Goal: Contribute content: Add original content to the website for others to see

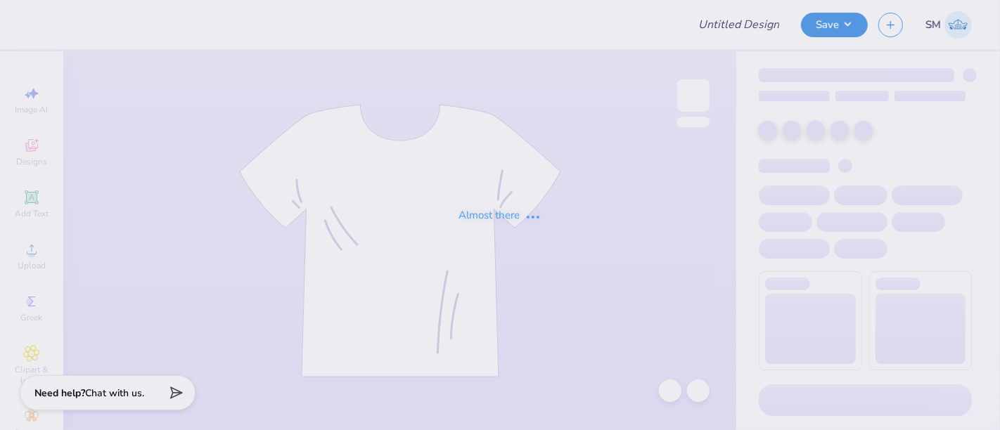
type input "Postcard Hoodie"
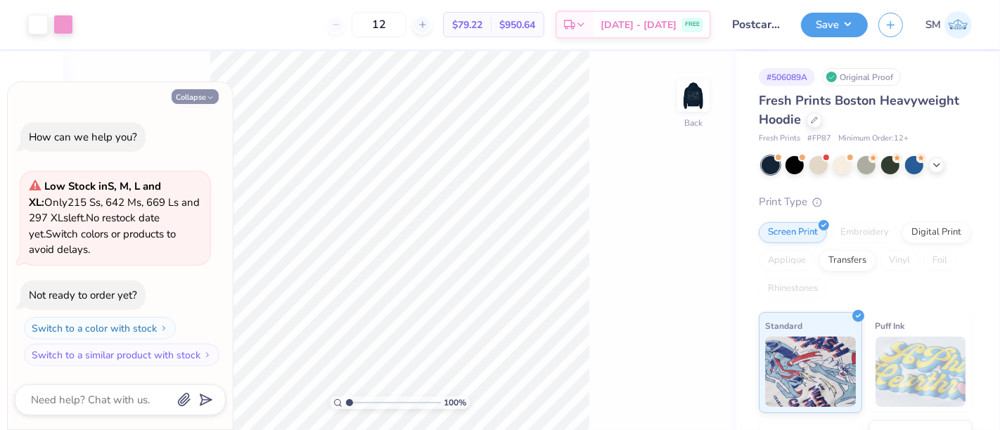
click at [190, 96] on button "Collapse" at bounding box center [195, 96] width 47 height 15
type textarea "x"
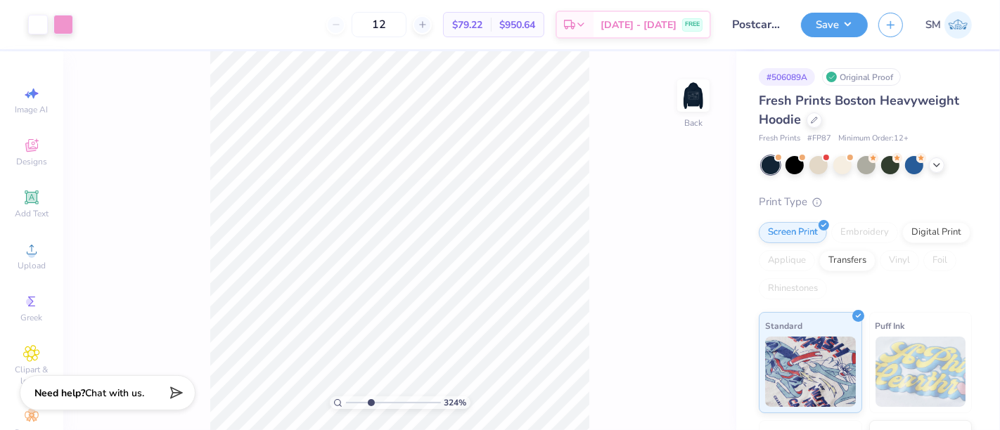
type input "3.24"
click at [370, 402] on input "range" at bounding box center [393, 403] width 95 height 13
click at [23, 201] on icon at bounding box center [31, 197] width 17 height 17
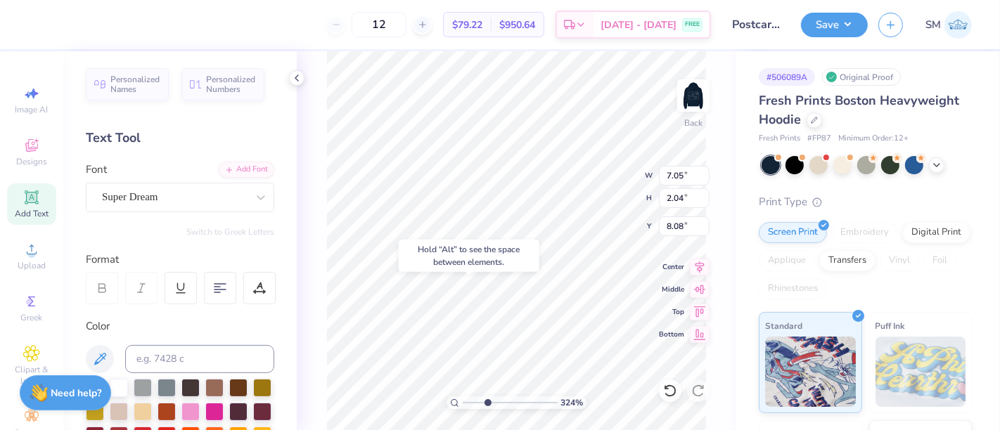
type input "8.08"
type textarea "®"
click at [154, 195] on div "Super Dream" at bounding box center [175, 197] width 148 height 22
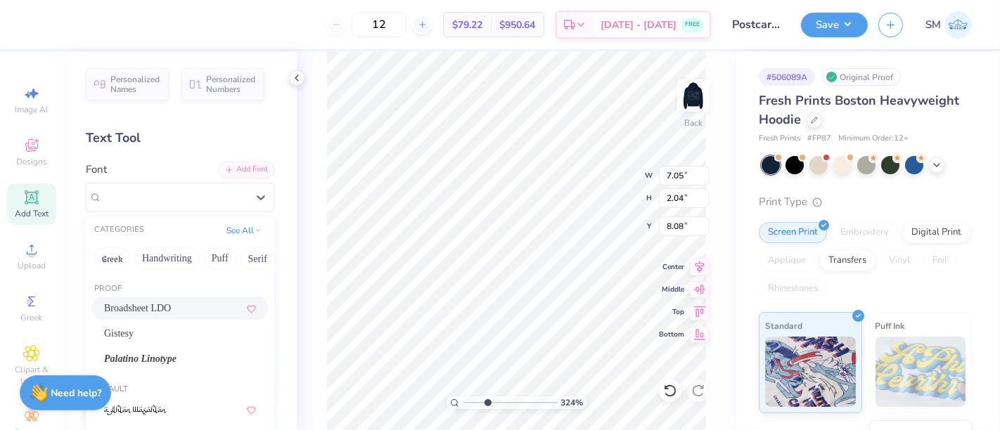
click at [156, 309] on span "Broadsheet LDO" at bounding box center [137, 308] width 67 height 15
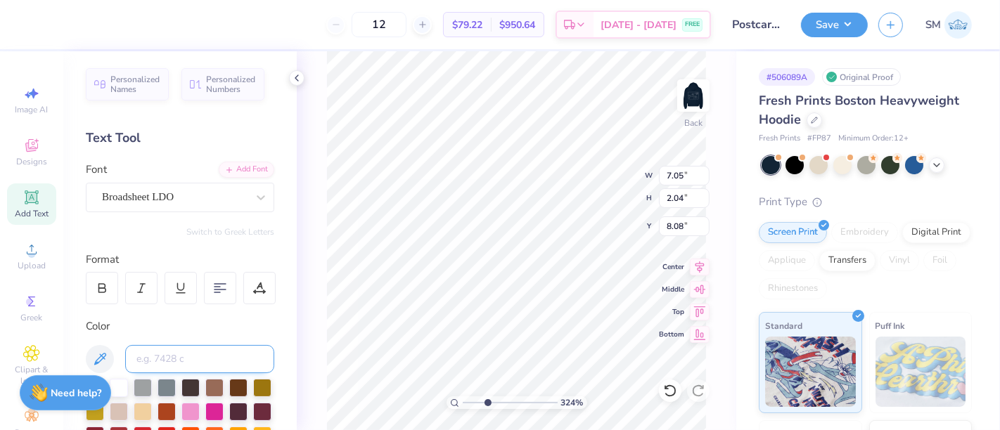
click at [165, 354] on input at bounding box center [199, 359] width 149 height 28
type input "223 c"
type input "0.24"
drag, startPoint x: 488, startPoint y: 400, endPoint x: 526, endPoint y: 405, distance: 38.3
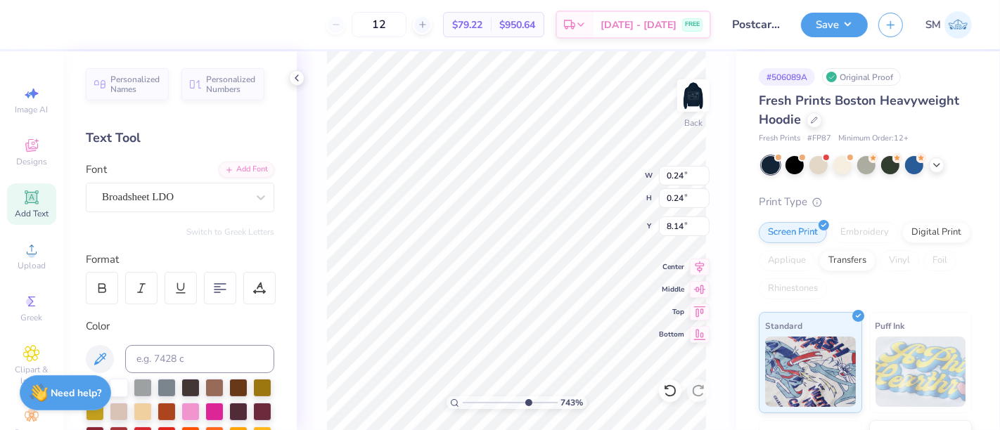
type input "7.43"
click at [526, 405] on input "range" at bounding box center [510, 403] width 95 height 13
type input "6.00"
type input "0.09"
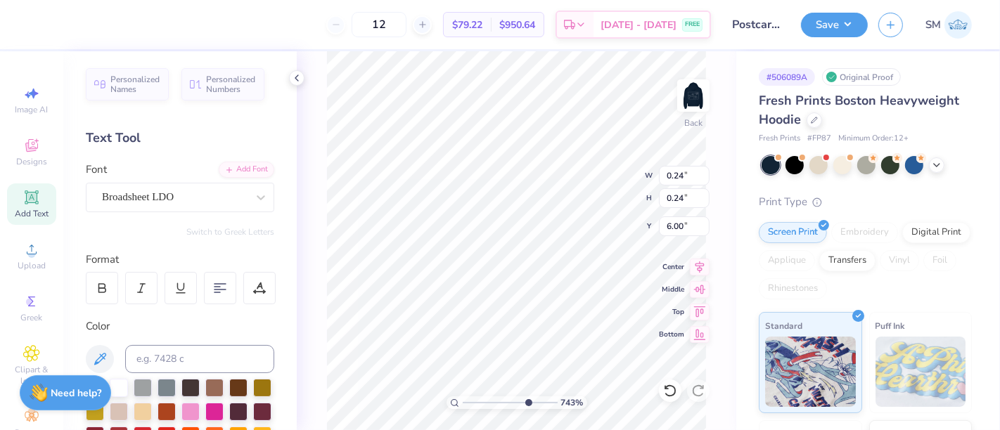
type input "6.16"
type input "4.34"
type input "4.57"
type input "3.26"
type input "0.09"
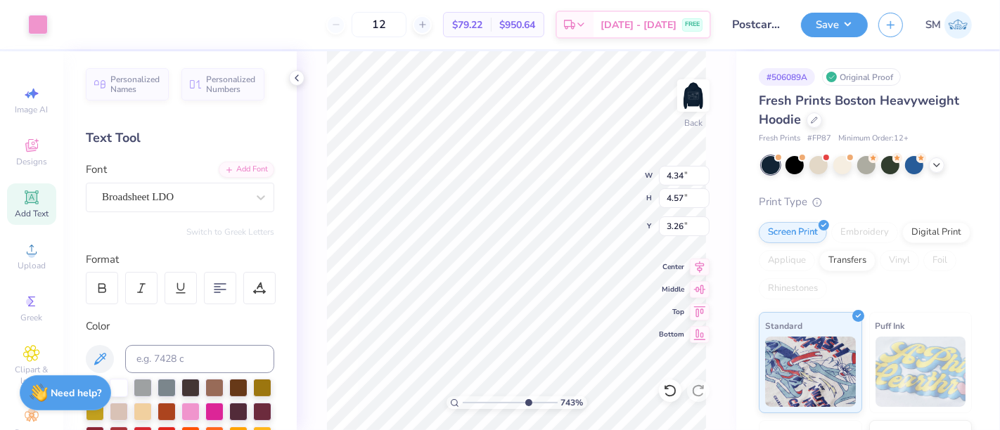
type input "0.09"
type input "6.17"
type input "0.10"
type input "6.15"
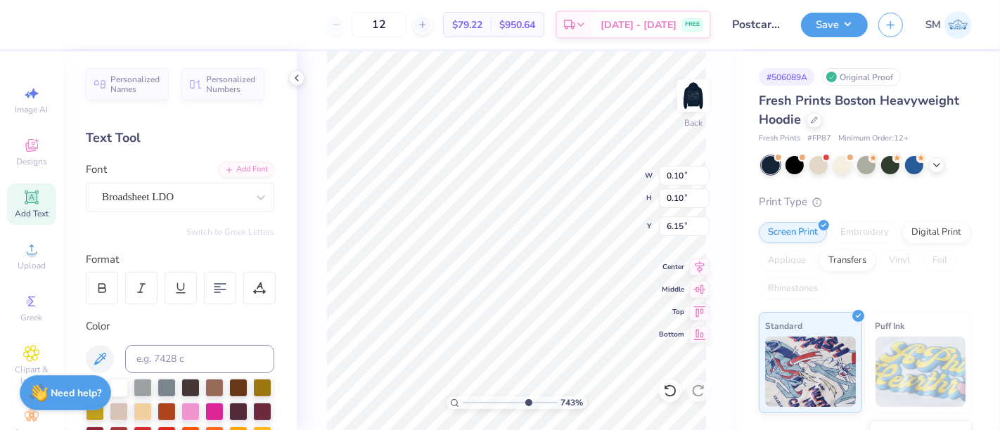
type input "0.12"
type input "4.34"
type input "4.57"
type input "3.24"
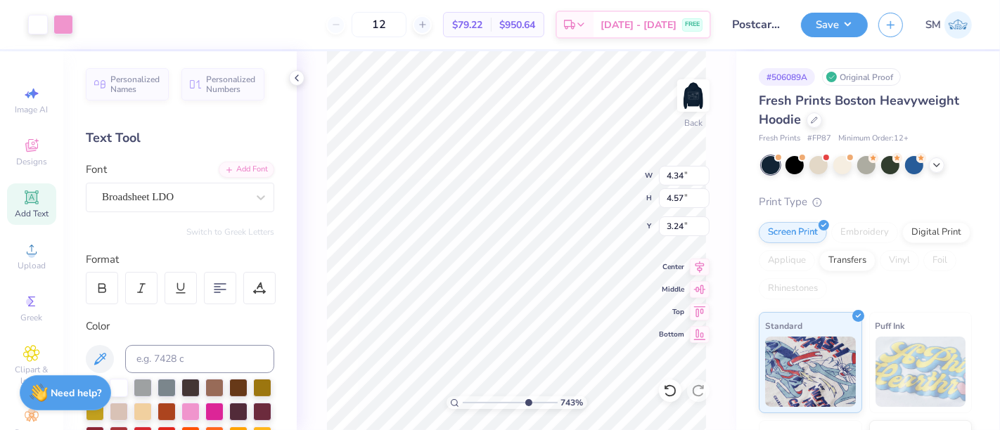
type input "0.12"
type input "6.20"
type input "0.08"
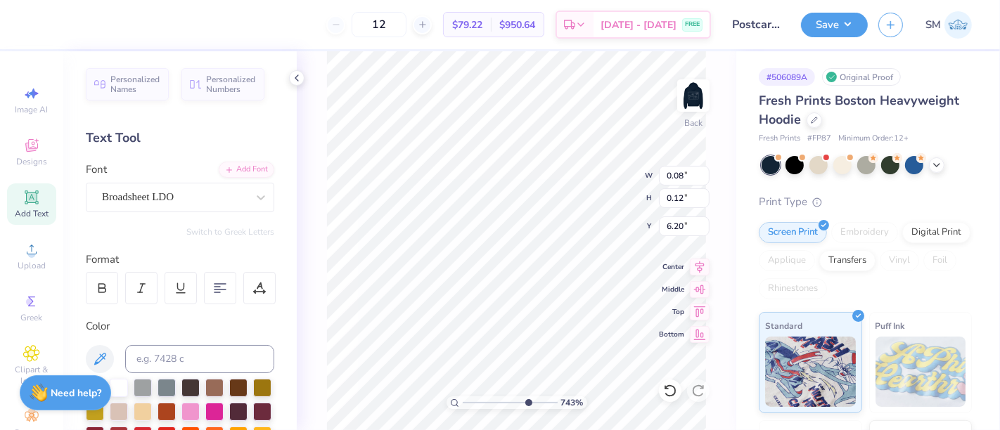
type input "6.24"
type input "4.34"
type input "4.57"
type input "3.23"
drag, startPoint x: 539, startPoint y: 404, endPoint x: 554, endPoint y: 402, distance: 15.6
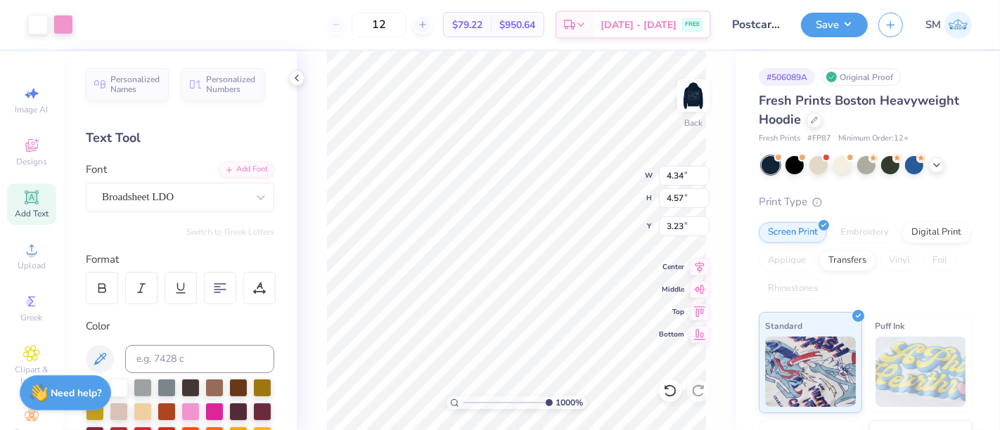
type input "10"
click at [553, 402] on input "range" at bounding box center [508, 403] width 90 height 13
type input "0.08"
type input "6.24"
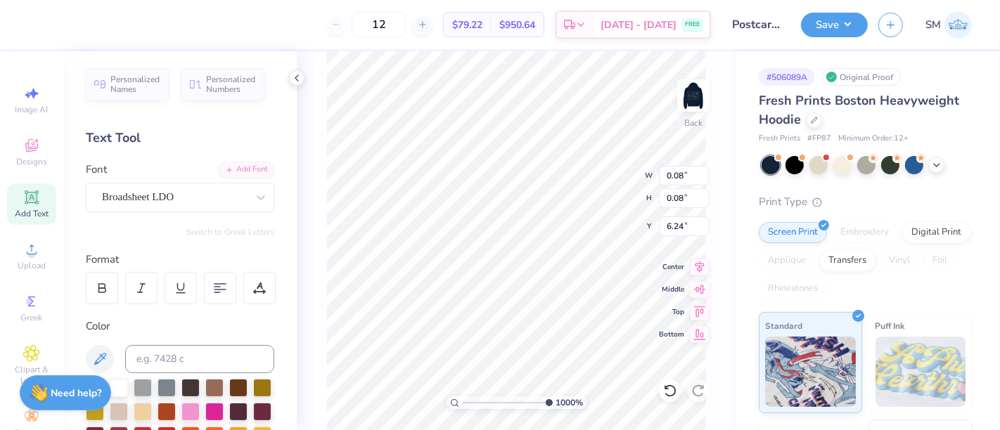
type input "0.05"
type input "6.26"
type input "0.13"
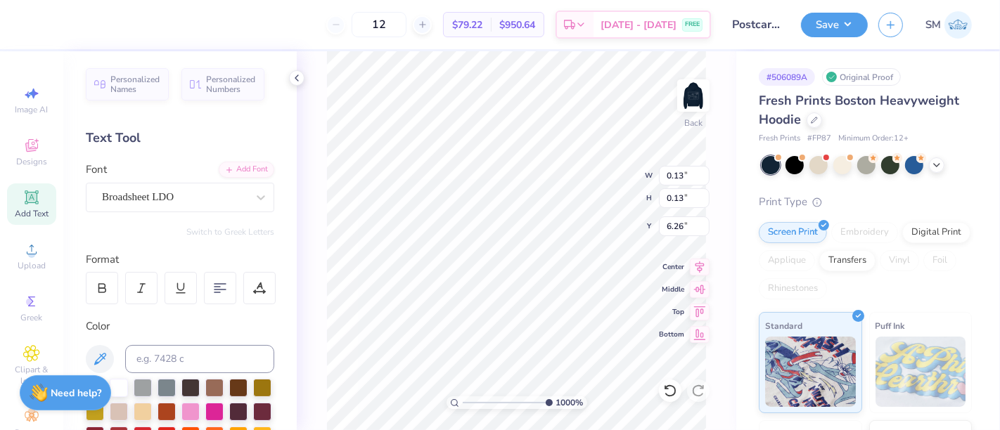
type input "6.20"
type input "4.34"
type input "4.57"
type input "3.23"
type input "0.04"
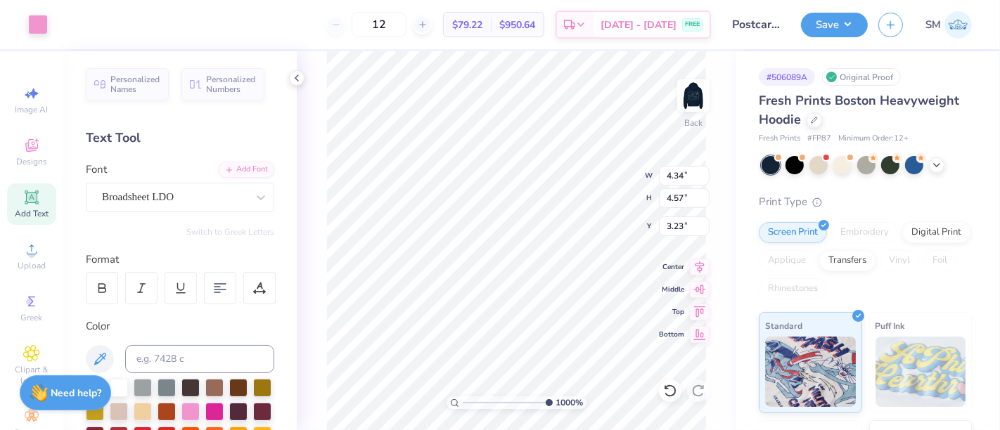
type input "0.04"
type input "6.24"
type input "4.34"
type input "4.57"
type input "3.24"
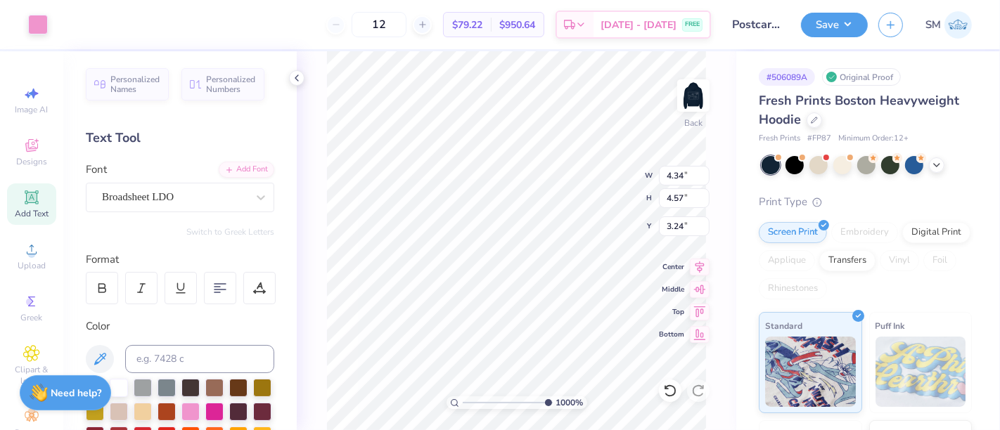
type input "9.99999960243679"
type input "0.04"
type input "6.24"
type input "9.99999960243679"
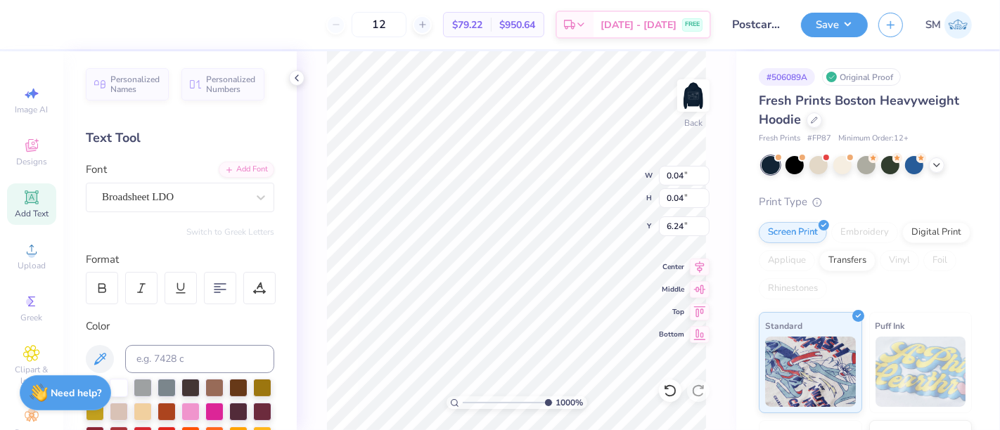
type input "6.27"
type input "9.99999960243679"
type input "4.34"
type input "4.57"
type input "3.24"
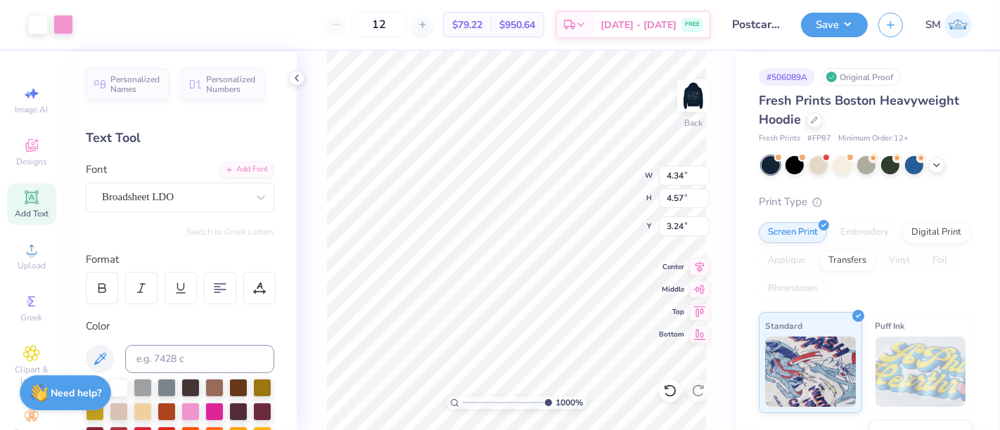
type input "9.99999960243679"
type input "1.93"
type input "0.70"
type input "6.05"
type input "9.99999960243679"
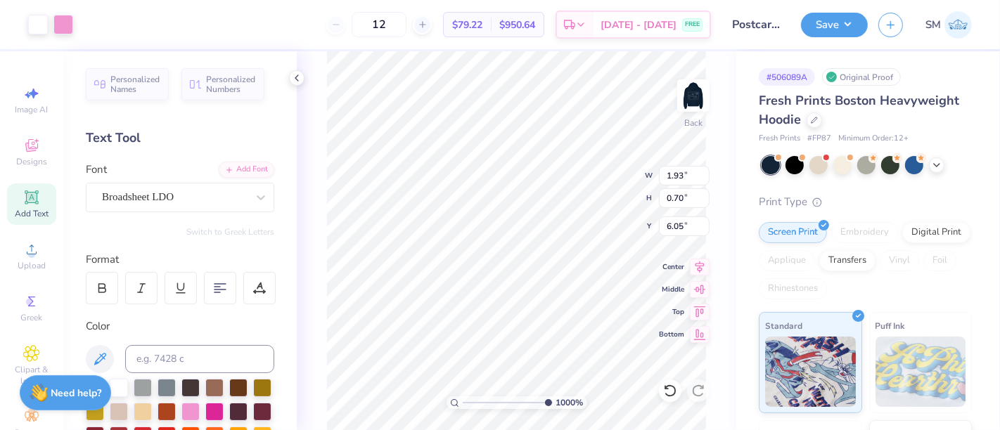
type input "4.34"
type input "4.57"
type input "3.24"
type input "9.99999960243679"
type input "1.93"
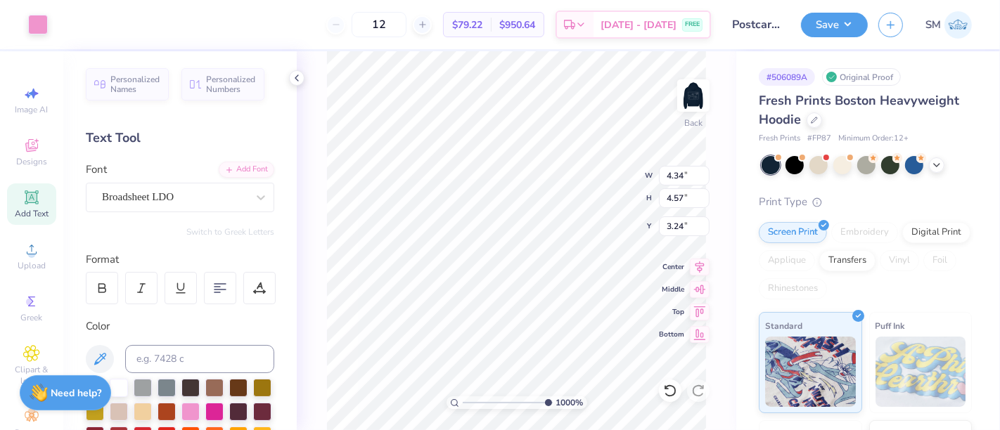
type input "0.70"
type input "6.05"
type input "9.99999960243679"
type input "4.34"
type input "4.57"
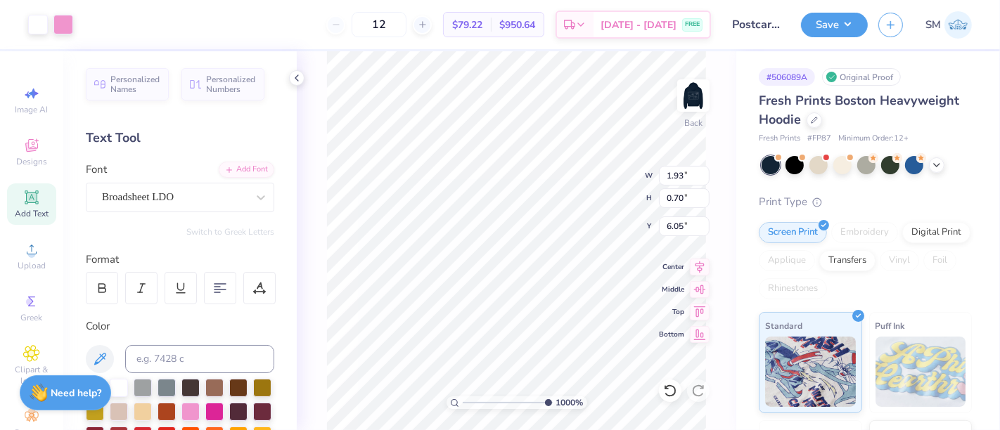
type input "3.24"
type input "9.99999960243679"
type input "1.93"
type input "0.70"
type input "6.05"
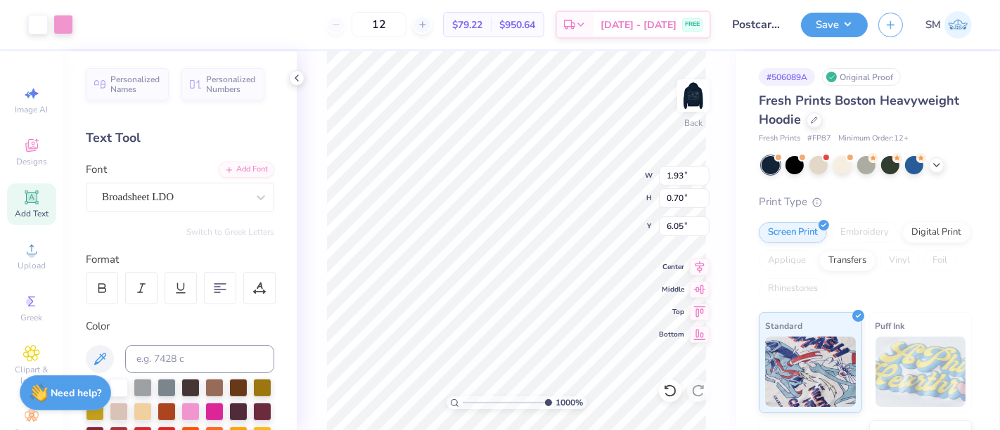
type input "9.99999960243679"
type input "4.34"
type input "4.57"
type input "3.23"
click at [668, 382] on div at bounding box center [670, 391] width 22 height 22
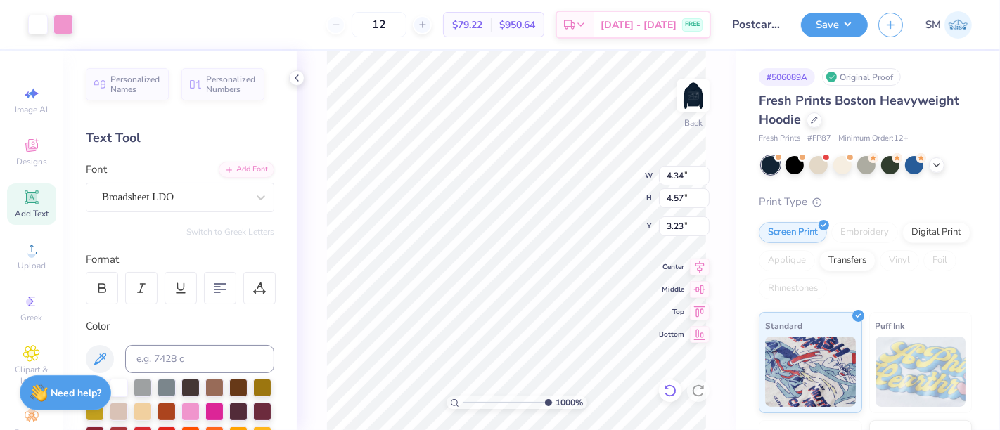
type input "9.99999960243679"
type input "3.24"
type input "9.99999960243679"
type input "0.04"
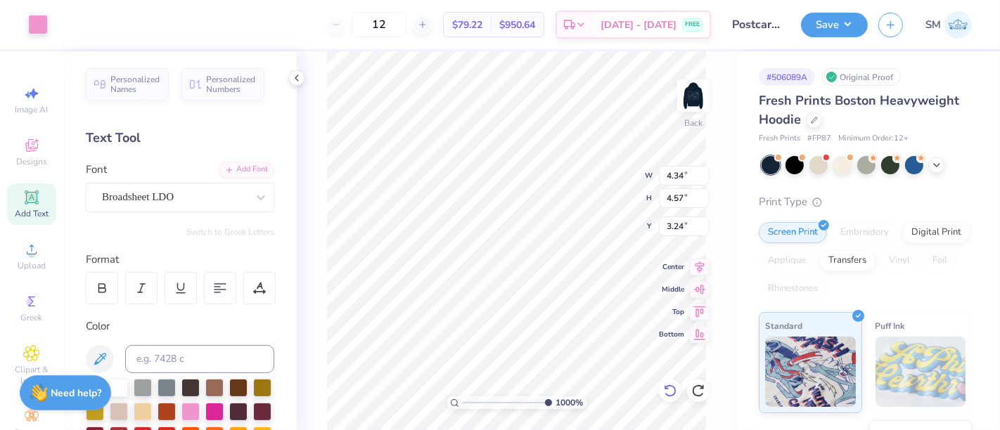
type input "6.27"
type input "9.99999960243679"
type input "0.08"
type input "6.24"
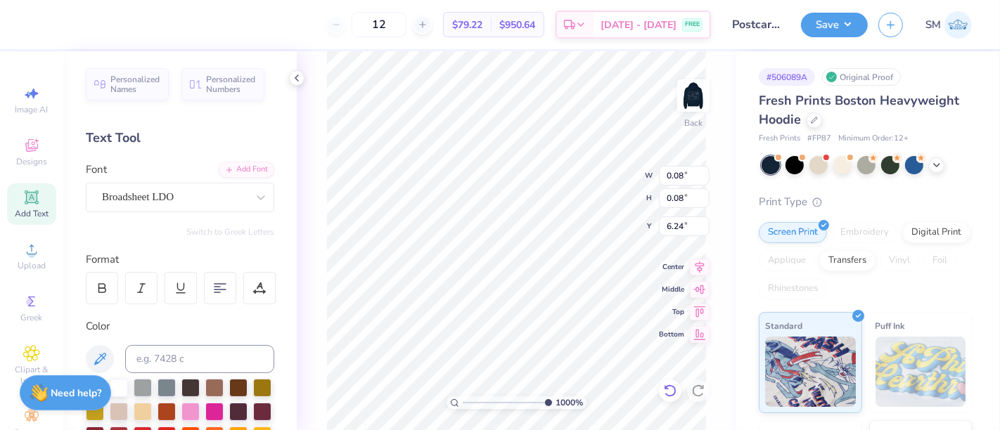
type input "9.99999960243679"
type input "0.06"
type input "9.99999960243679"
type input "4.34"
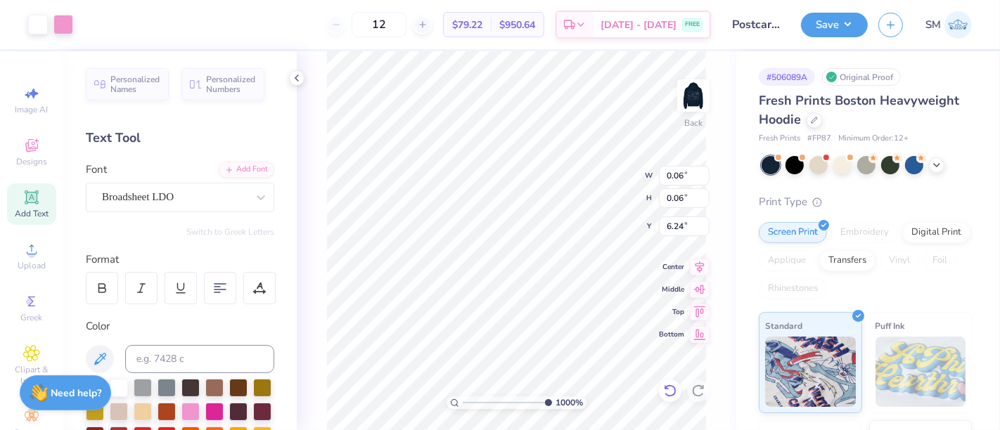
type input "4.57"
type input "3.24"
click at [697, 98] on img at bounding box center [693, 95] width 56 height 56
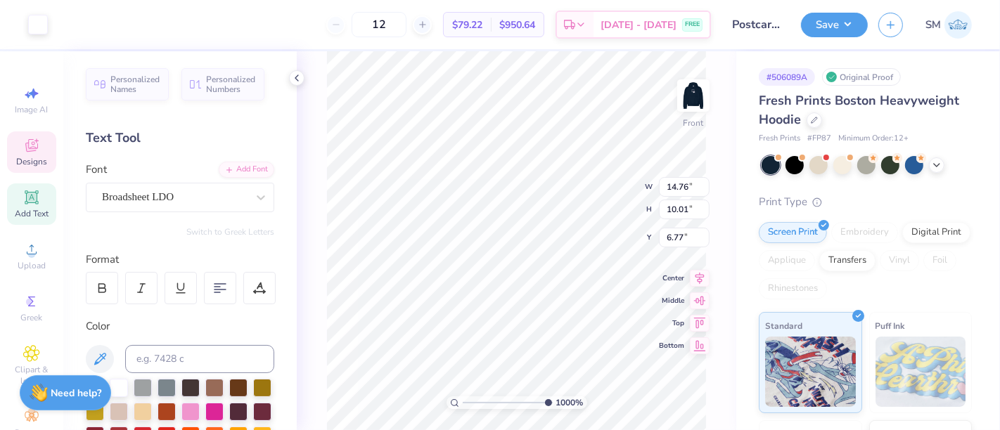
type input "1"
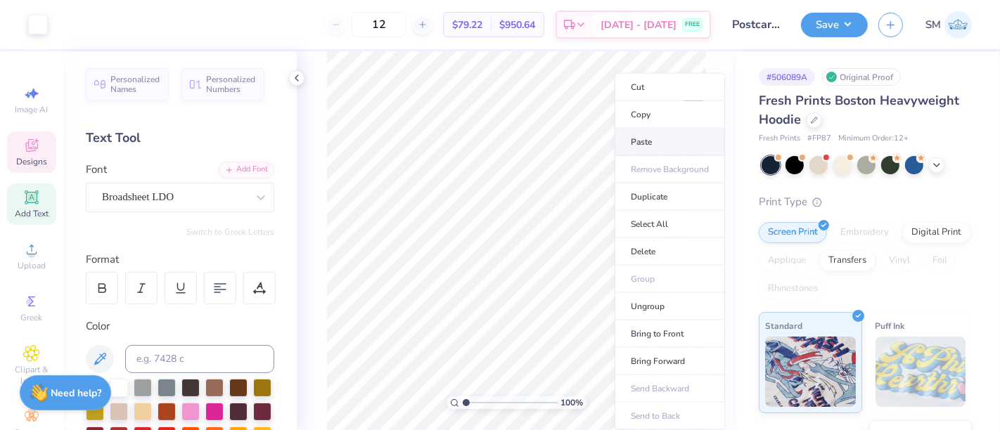
click at [634, 138] on li "Paste" at bounding box center [669, 142] width 110 height 27
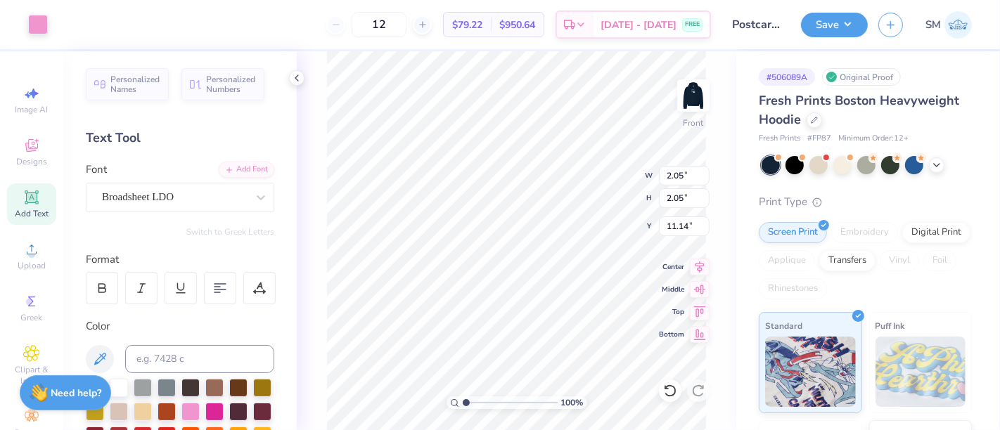
type input "2.05"
type input "11.14"
drag, startPoint x: 465, startPoint y: 405, endPoint x: 492, endPoint y: 401, distance: 27.6
type input "3.95"
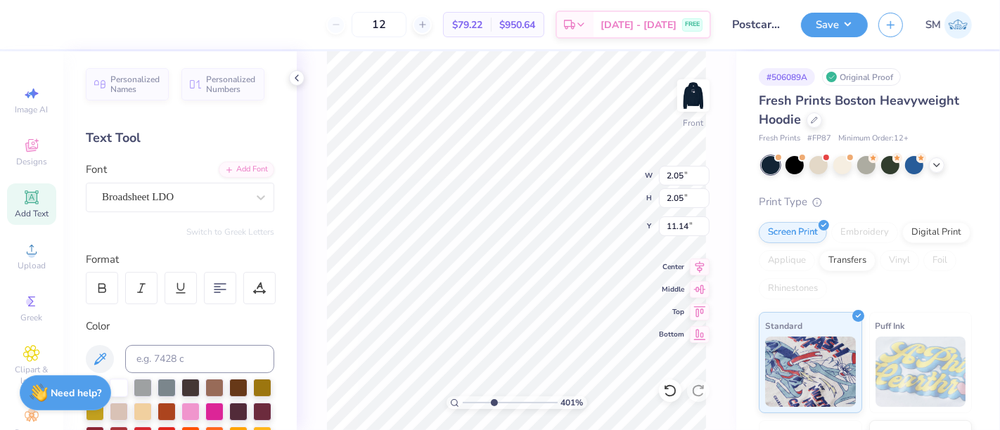
click at [494, 401] on input "range" at bounding box center [510, 403] width 95 height 13
type input "0.23"
type input "12.95"
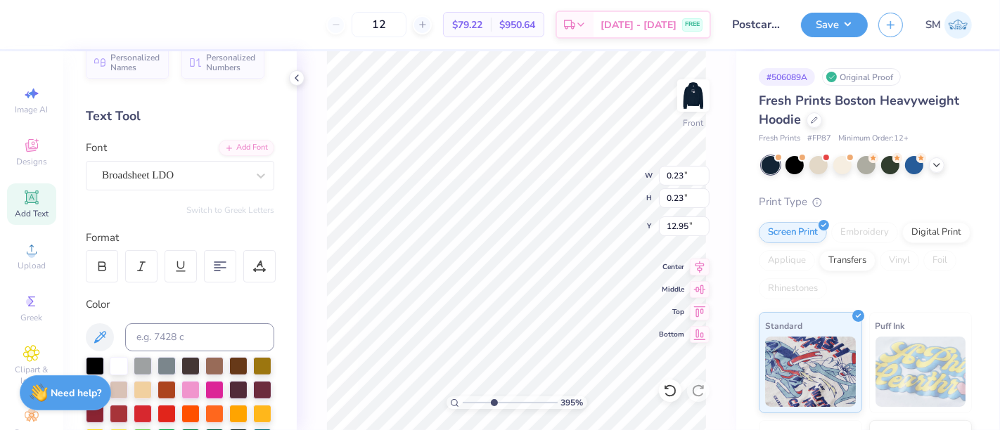
scroll to position [26, 0]
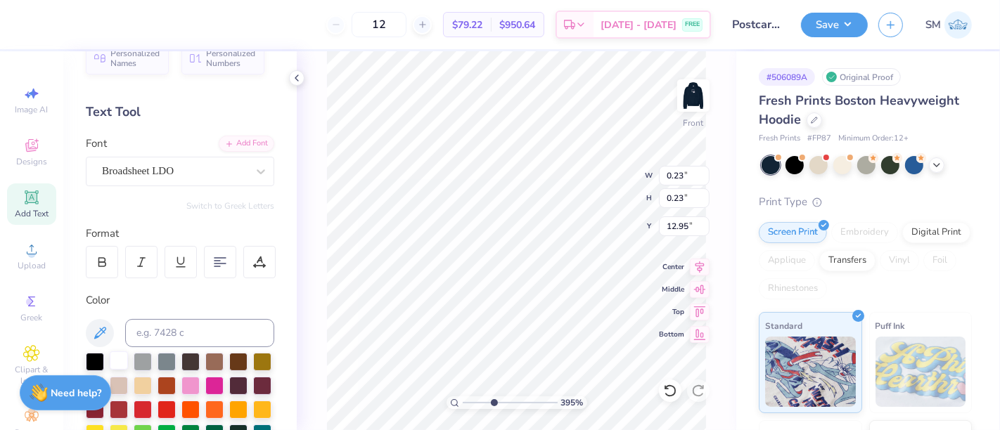
click at [120, 360] on div at bounding box center [119, 361] width 18 height 18
type input "14.76"
type input "10.01"
type input "6.77"
type input "0.23"
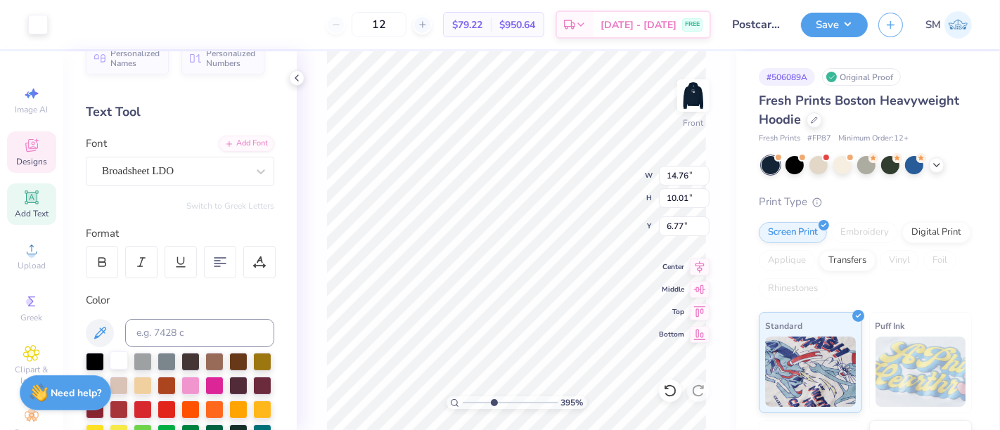
type input "0.23"
type input "11.89"
type input "14.76"
type input "10.01"
type input "6.77"
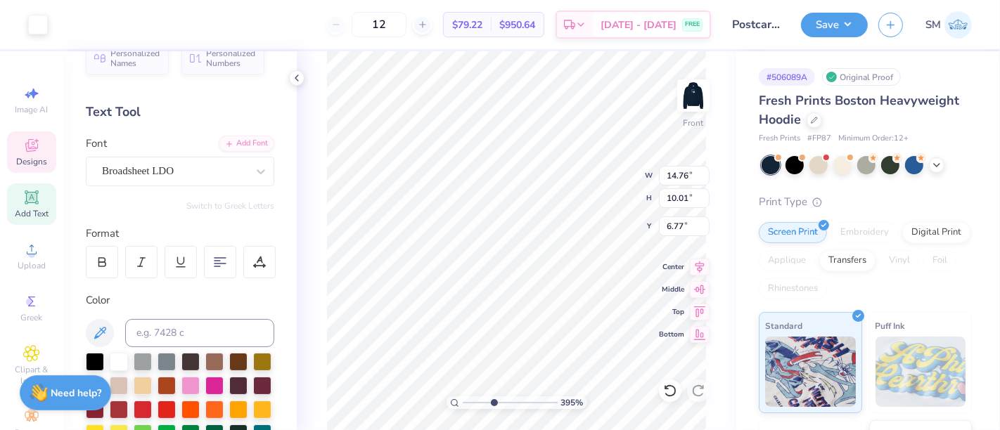
click at [832, 25] on button "Save" at bounding box center [834, 25] width 67 height 25
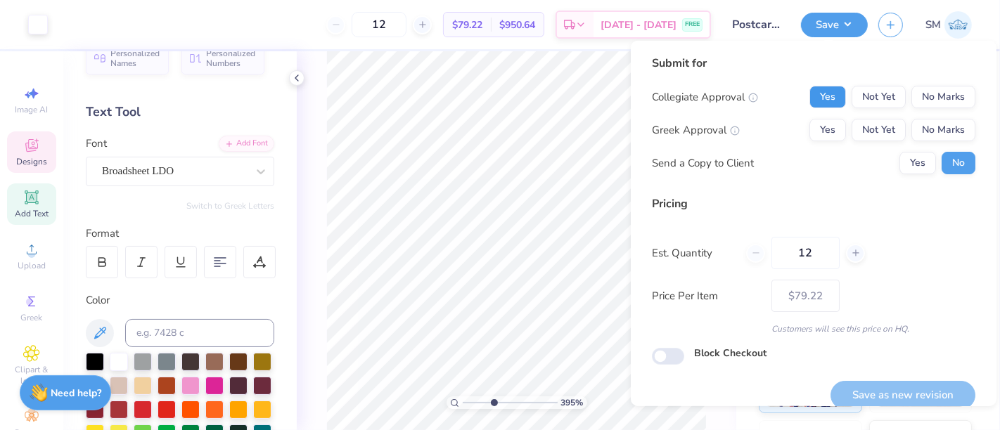
click at [822, 101] on button "Yes" at bounding box center [827, 97] width 37 height 22
drag, startPoint x: 929, startPoint y: 130, endPoint x: 918, endPoint y: 147, distance: 20.3
click at [929, 131] on button "No Marks" at bounding box center [943, 130] width 64 height 22
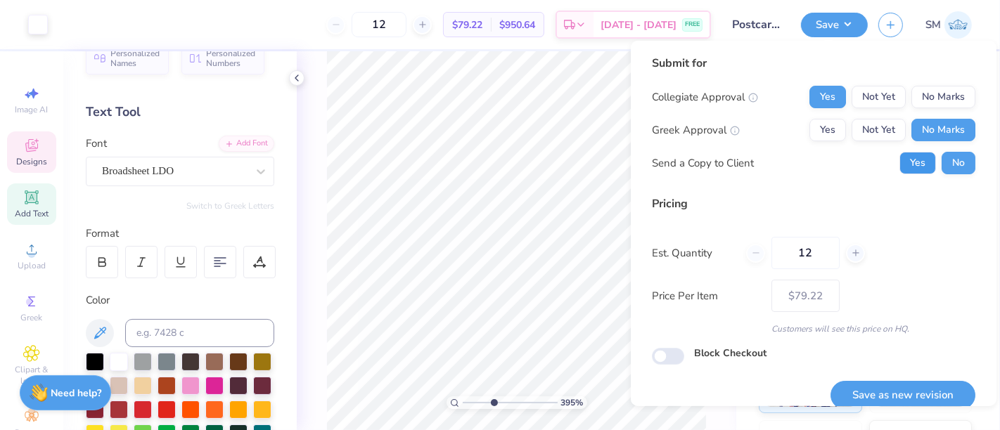
drag, startPoint x: 904, startPoint y: 162, endPoint x: 922, endPoint y: 252, distance: 91.7
click at [904, 162] on button "Yes" at bounding box center [917, 163] width 37 height 22
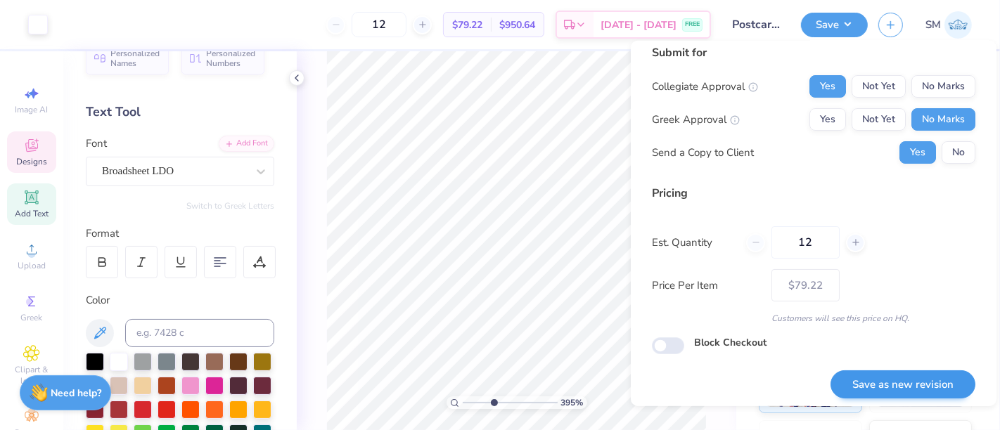
scroll to position [15, 0]
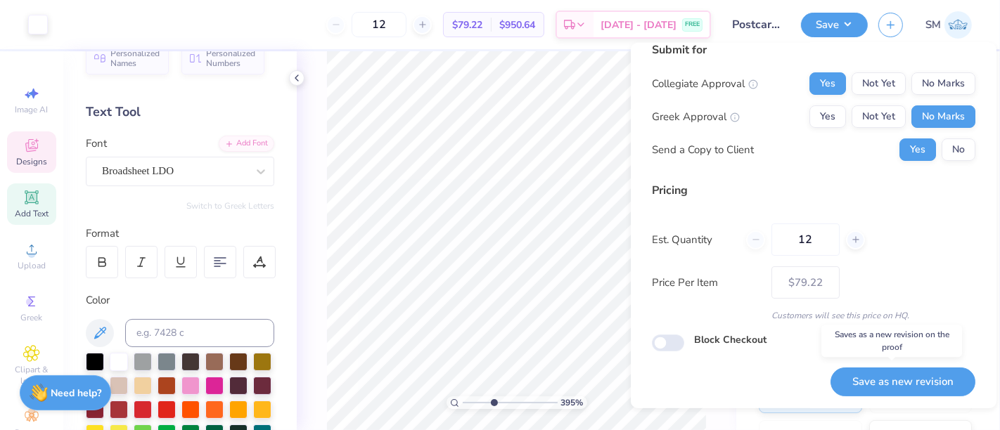
drag, startPoint x: 893, startPoint y: 378, endPoint x: 891, endPoint y: 392, distance: 13.4
click at [892, 380] on button "Save as new revision" at bounding box center [902, 382] width 145 height 29
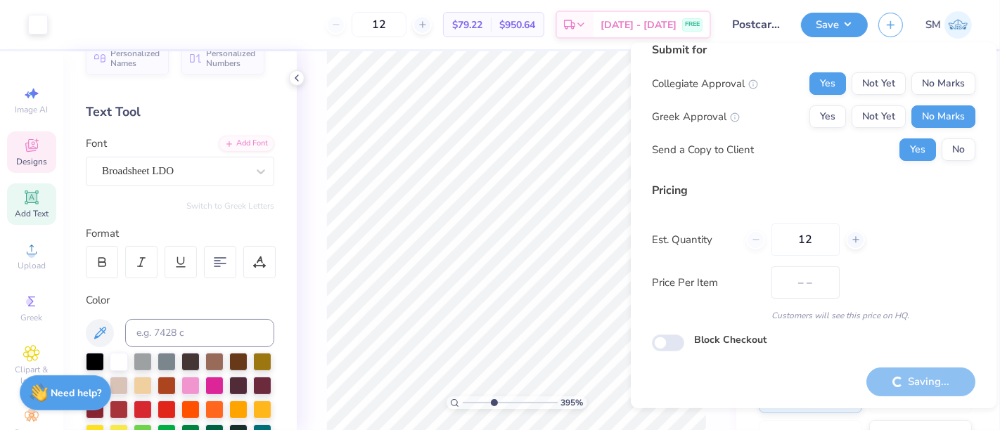
type input "$79.22"
